Goal: Task Accomplishment & Management: Manage account settings

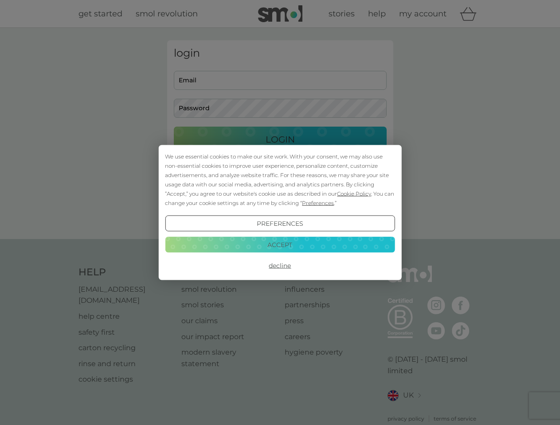
click at [354, 194] on span "Cookie Policy" at bounding box center [354, 194] width 34 height 7
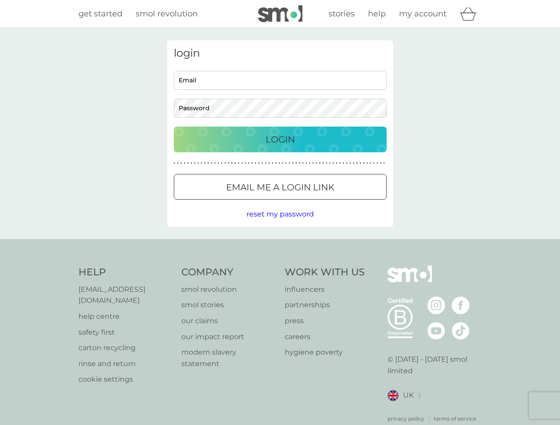
click at [317, 203] on div "login Email Password Login ● ● ● ● ● ● ● ● ● ● ● ● ● ● ● ● ● ● ● ● ● ● ● ● ● ● …" at bounding box center [280, 133] width 226 height 187
click at [280, 224] on div "login Email Password Login ● ● ● ● ● ● ● ● ● ● ● ● ● ● ● ● ● ● ● ● ● ● ● ● ● ● …" at bounding box center [280, 133] width 226 height 187
click at [280, 266] on div "Help [EMAIL_ADDRESS][DOMAIN_NAME] help centre safety first carton recycling rin…" at bounding box center [279, 344] width 403 height 157
click at [280, 245] on div "Help [EMAIL_ADDRESS][DOMAIN_NAME] help centre safety first carton recycling rin…" at bounding box center [280, 344] width 560 height 210
